Goal: Check status: Check status

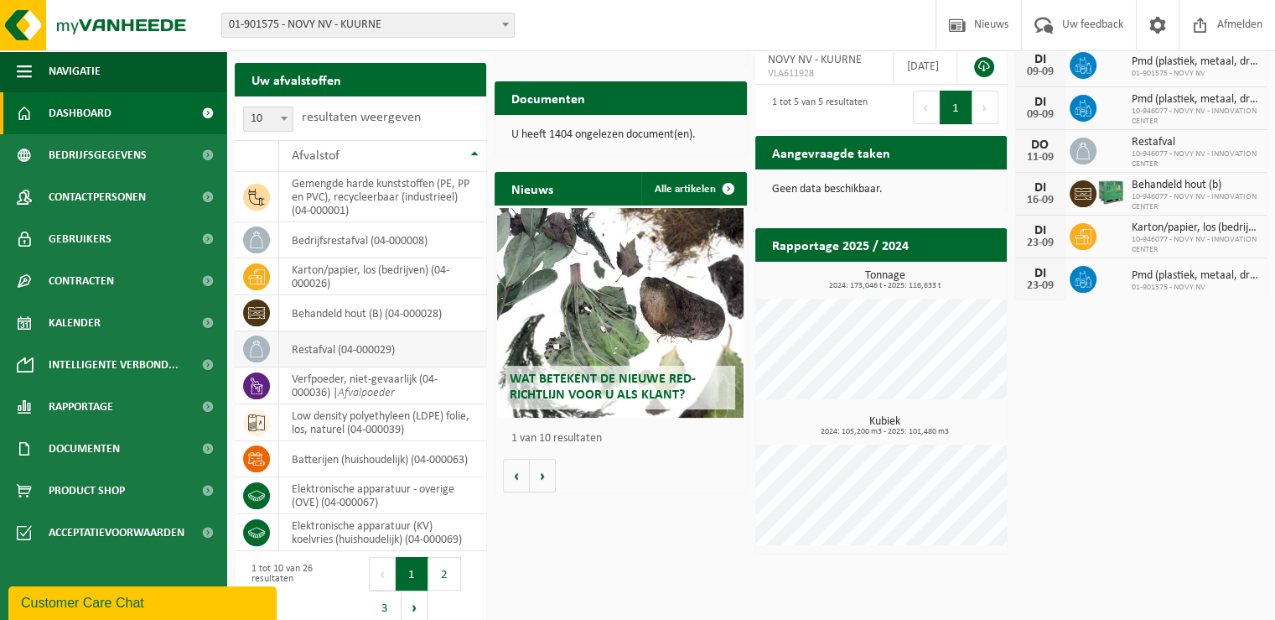
scroll to position [278, 0]
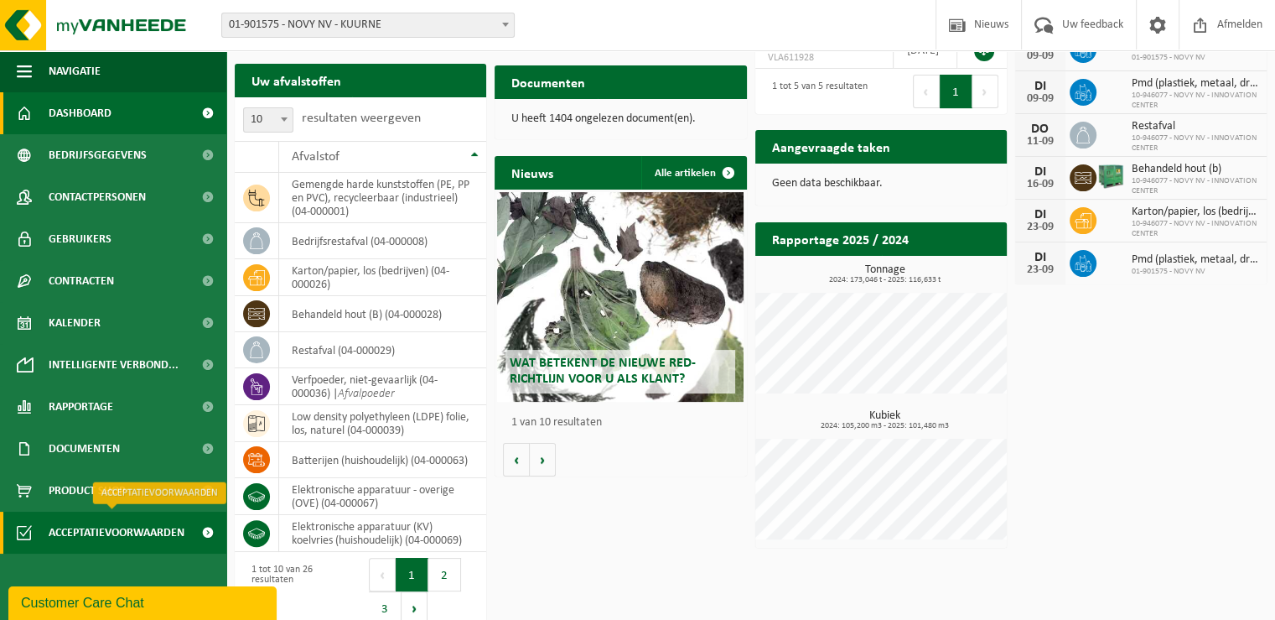
click at [156, 536] on span "Acceptatievoorwaarden" at bounding box center [117, 533] width 136 height 42
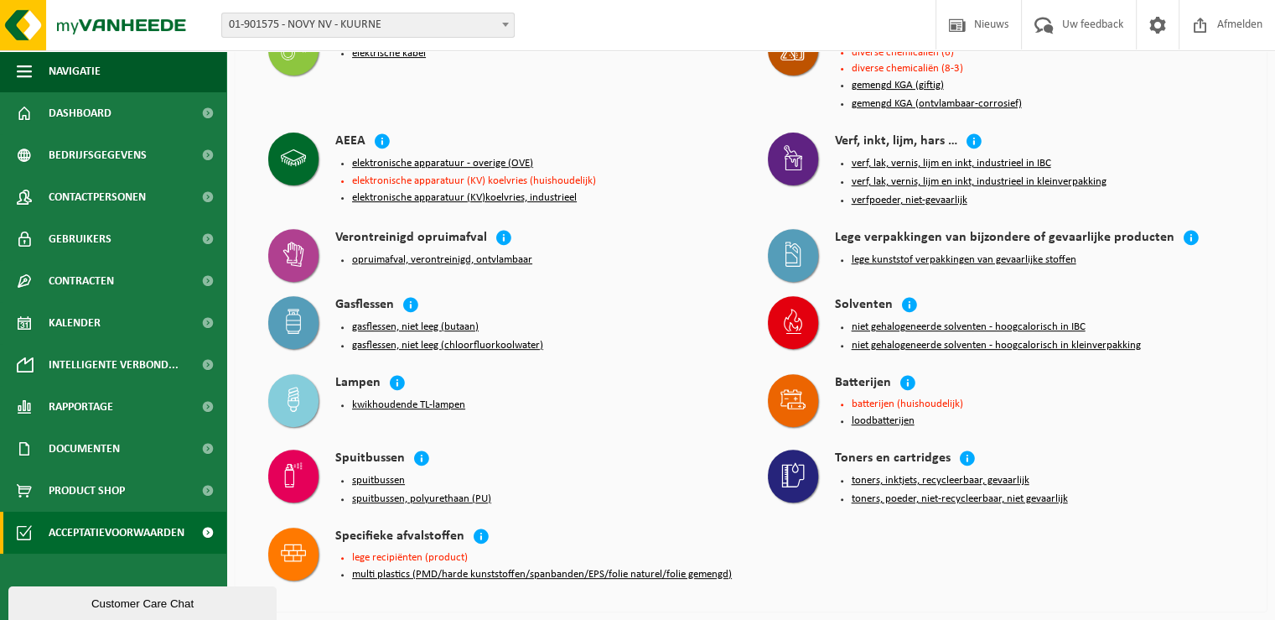
scroll to position [671, 0]
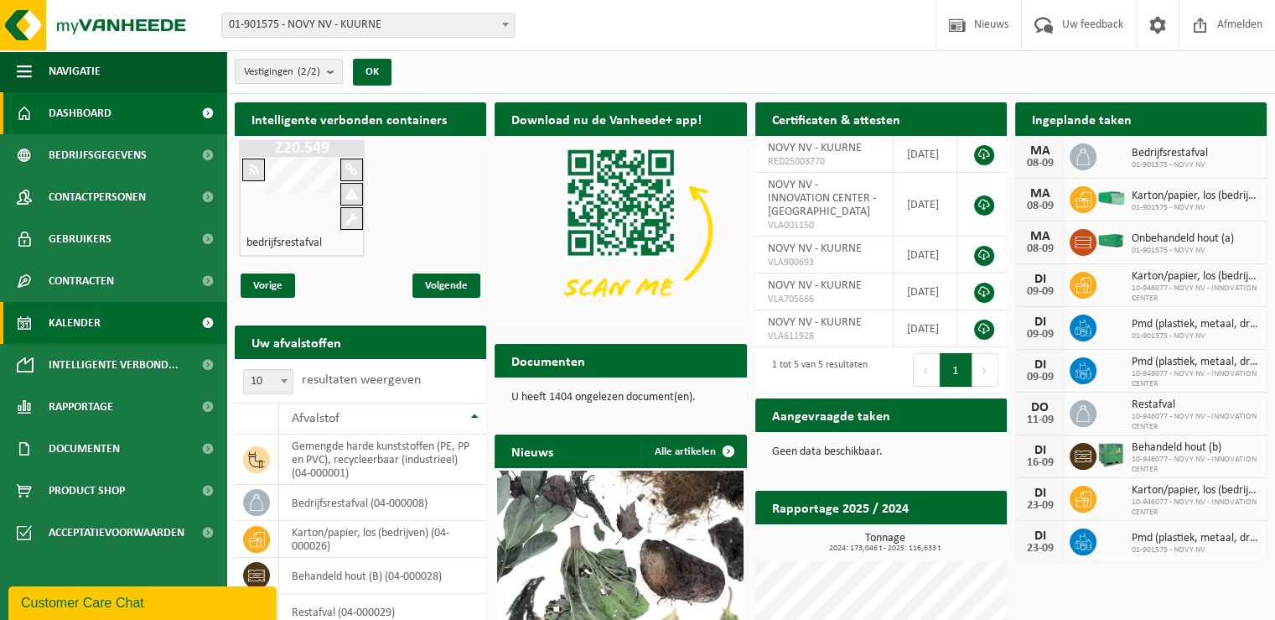
click at [128, 322] on link "Kalender" at bounding box center [113, 323] width 226 height 42
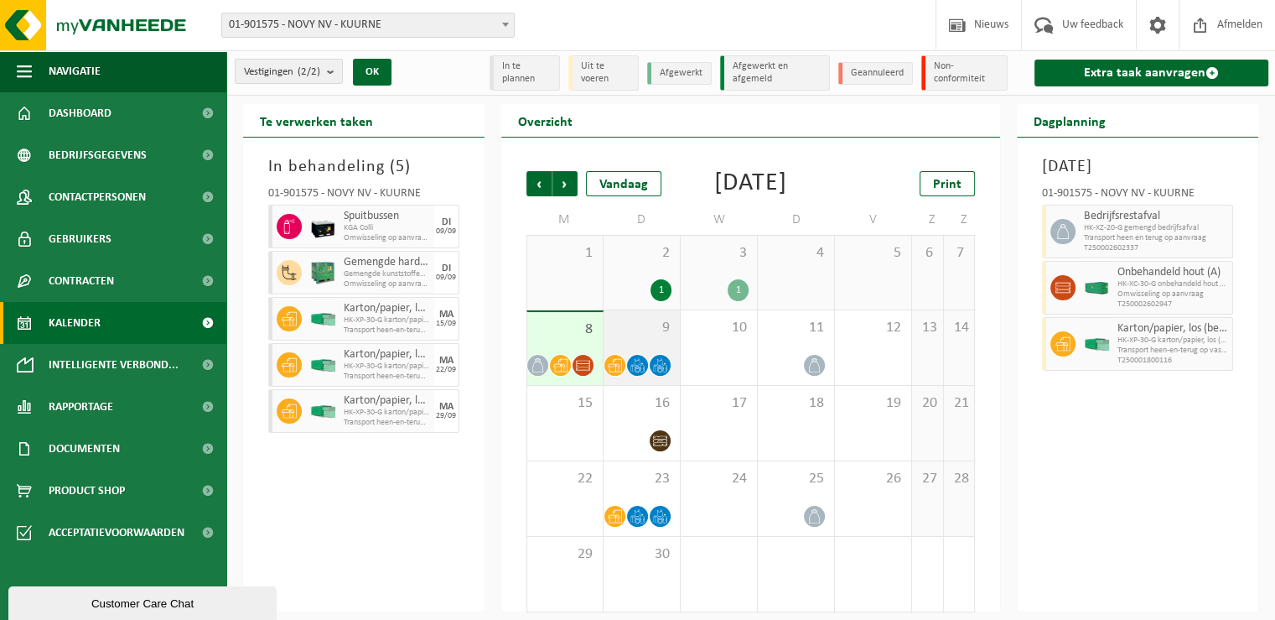
click at [644, 369] on div "9" at bounding box center [642, 347] width 76 height 75
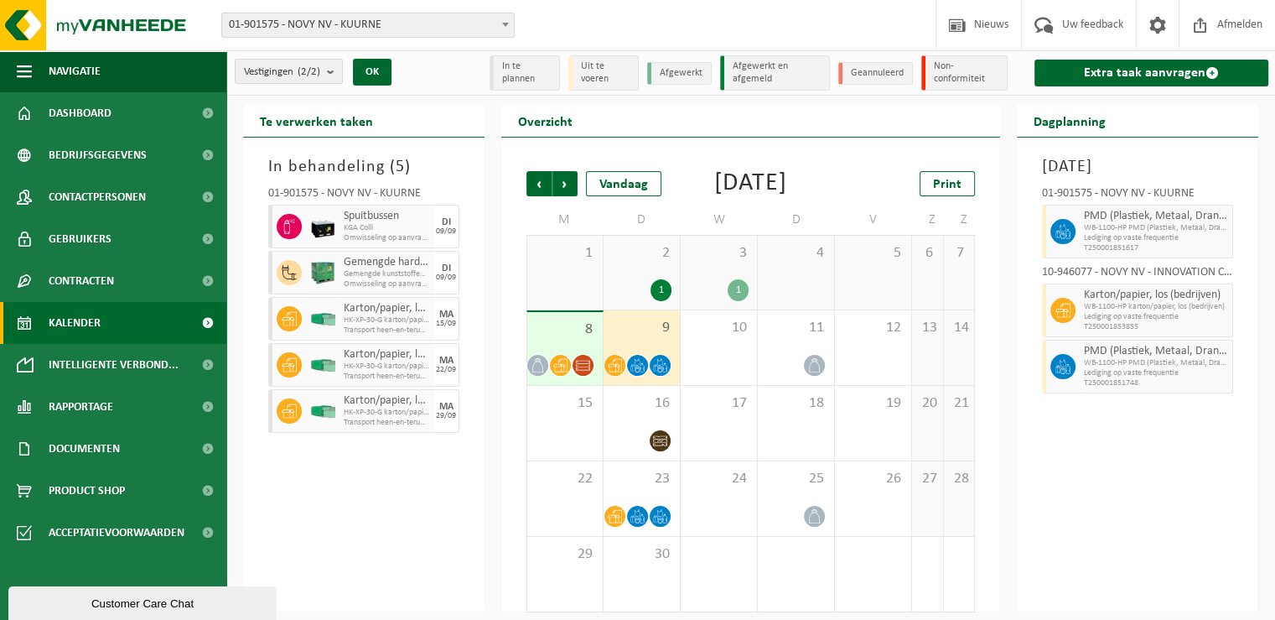
click at [557, 366] on div "8" at bounding box center [564, 348] width 75 height 73
